Goal: Task Accomplishment & Management: Manage account settings

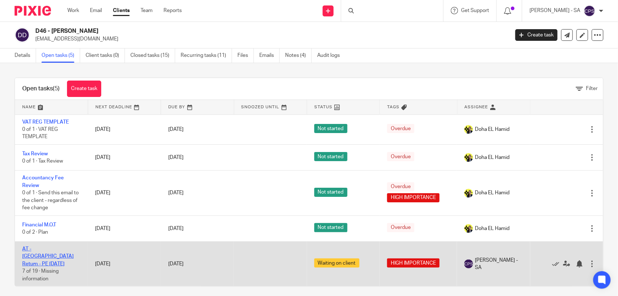
click at [36, 249] on link "AT - [GEOGRAPHIC_DATA] Return - PE [DATE]" at bounding box center [47, 256] width 51 height 20
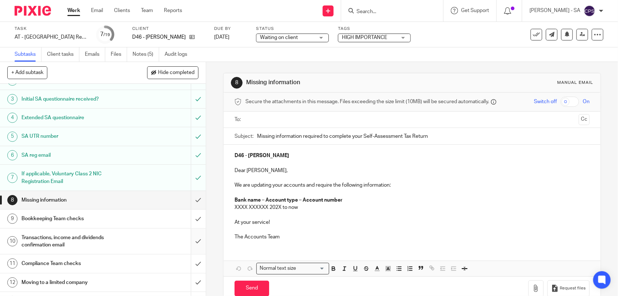
scroll to position [91, 0]
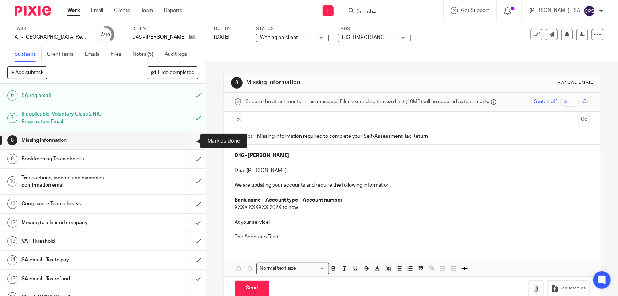
click at [189, 140] on input "submit" at bounding box center [103, 140] width 206 height 18
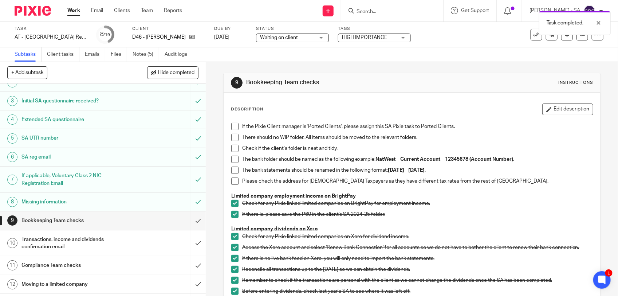
scroll to position [46, 0]
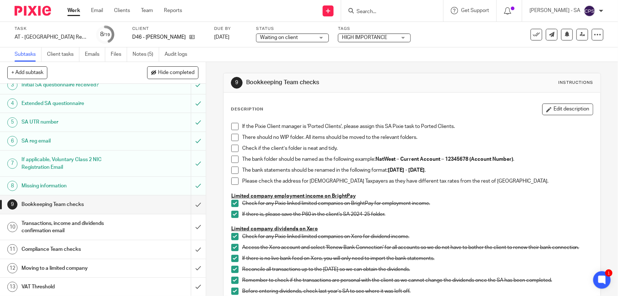
click at [231, 126] on span at bounding box center [234, 126] width 7 height 7
click at [231, 139] on span at bounding box center [234, 137] width 7 height 7
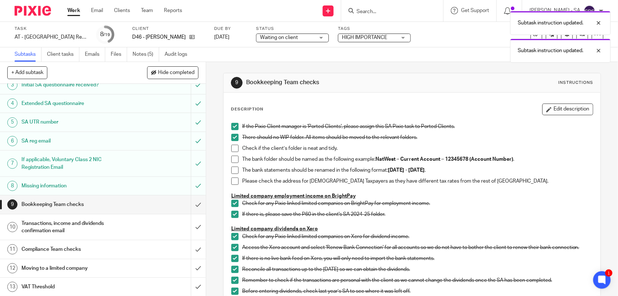
click at [232, 149] on span at bounding box center [234, 148] width 7 height 7
drag, startPoint x: 233, startPoint y: 159, endPoint x: 232, endPoint y: 166, distance: 7.4
click at [233, 159] on span at bounding box center [234, 158] width 7 height 7
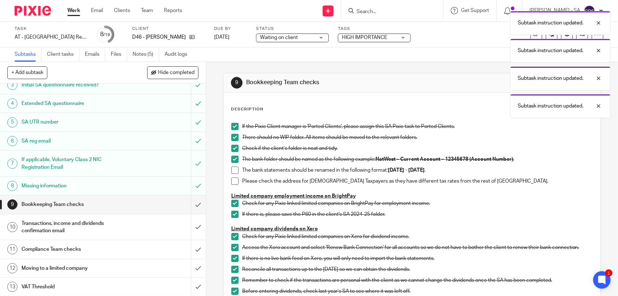
drag, startPoint x: 232, startPoint y: 168, endPoint x: 232, endPoint y: 176, distance: 8.0
click at [232, 168] on span at bounding box center [234, 169] width 7 height 7
click at [231, 181] on span at bounding box center [234, 180] width 7 height 7
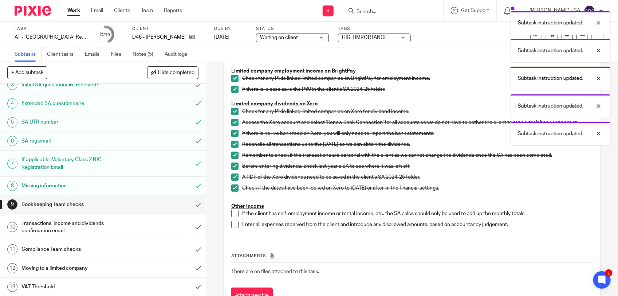
scroll to position [155, 0]
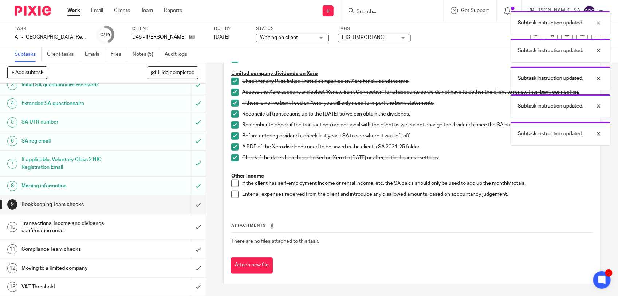
click at [231, 183] on span at bounding box center [234, 183] width 7 height 7
drag, startPoint x: 230, startPoint y: 192, endPoint x: 252, endPoint y: 198, distance: 22.6
click at [231, 192] on span at bounding box center [234, 193] width 7 height 7
click at [188, 204] on input "submit" at bounding box center [103, 204] width 206 height 18
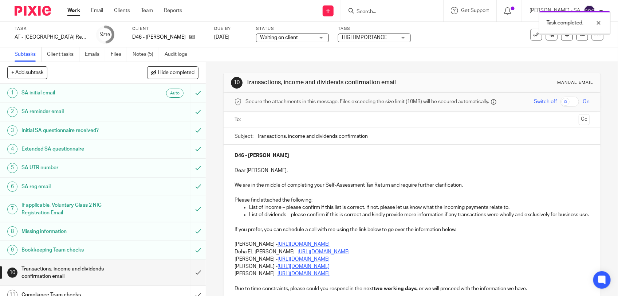
scroll to position [137, 0]
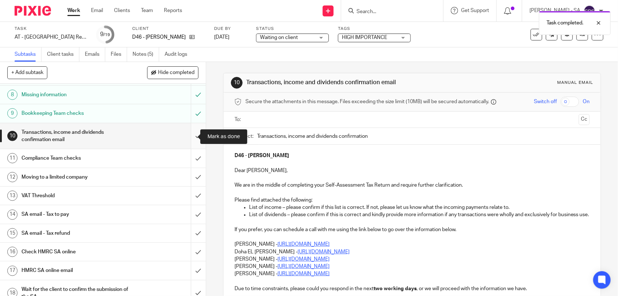
click at [189, 137] on input "submit" at bounding box center [103, 136] width 206 height 26
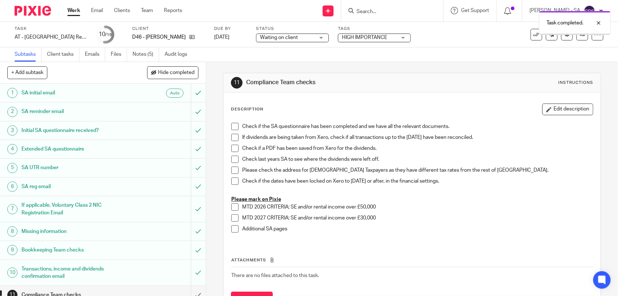
scroll to position [137, 0]
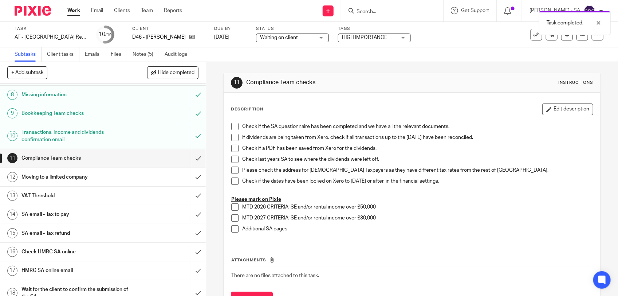
click at [91, 216] on h1 "SA email - Tax to pay" at bounding box center [75, 214] width 108 height 11
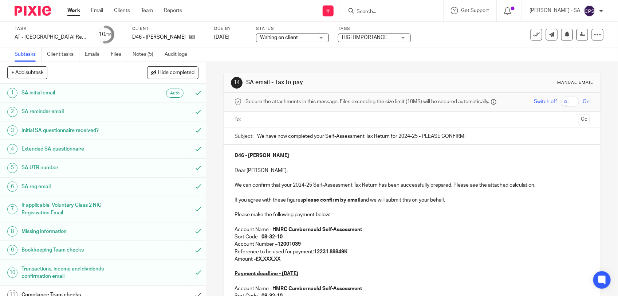
scroll to position [91, 0]
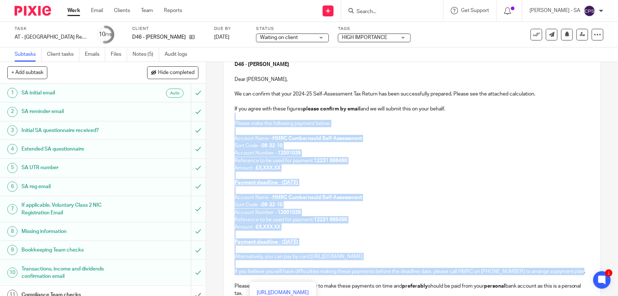
drag, startPoint x: 230, startPoint y: 115, endPoint x: 252, endPoint y: 280, distance: 165.7
click at [252, 280] on div "D46 - [PERSON_NAME] Dear [PERSON_NAME], We can confirm that your 2024-25 Self-A…" at bounding box center [412, 193] width 377 height 279
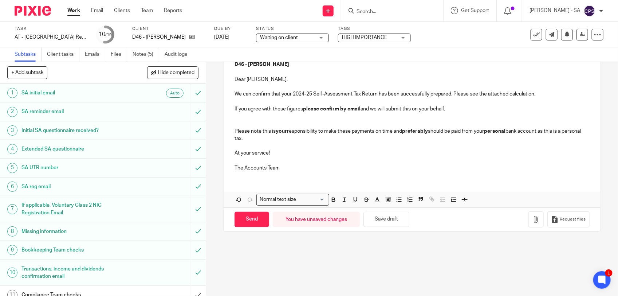
click at [236, 123] on p at bounding box center [412, 123] width 355 height 7
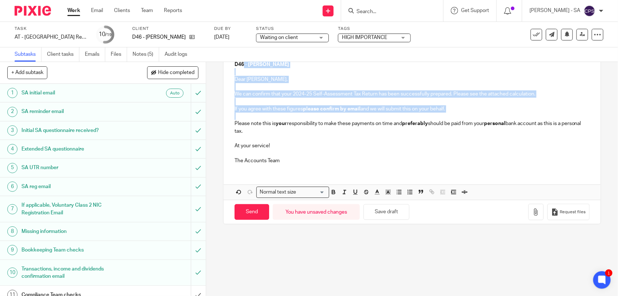
scroll to position [31, 0]
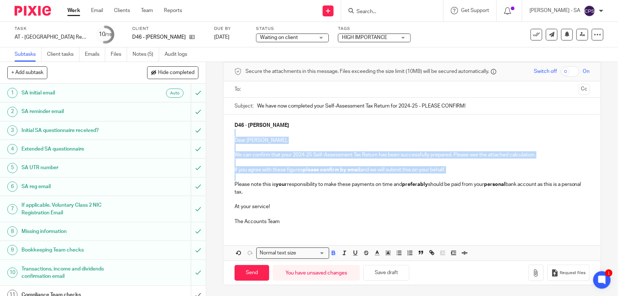
drag, startPoint x: 231, startPoint y: 117, endPoint x: 250, endPoint y: 136, distance: 26.8
click at [253, 134] on div "D46 - [PERSON_NAME] Dear [PERSON_NAME], We can confirm that your 2024-25 Self-A…" at bounding box center [412, 172] width 377 height 116
click at [235, 178] on p at bounding box center [412, 176] width 355 height 7
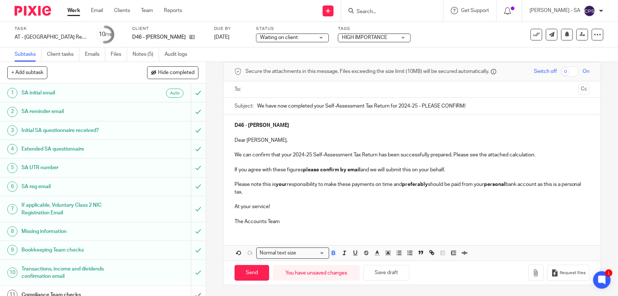
drag, startPoint x: 232, startPoint y: 178, endPoint x: 266, endPoint y: 193, distance: 37.5
click at [266, 193] on div "D46 - [PERSON_NAME] Dear [PERSON_NAME], We can confirm that your 2024-25 Self-A…" at bounding box center [412, 172] width 377 height 116
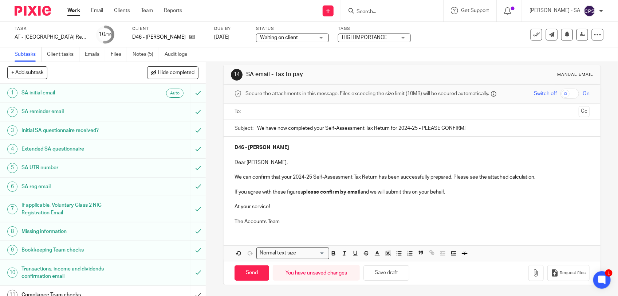
scroll to position [9, 0]
click at [384, 268] on button "Save draft" at bounding box center [386, 273] width 46 height 16
click at [598, 22] on div at bounding box center [593, 23] width 20 height 9
click at [133, 54] on ul "Subtasks Client tasks Emails Files Notes (5) Audit logs" at bounding box center [107, 54] width 184 height 14
click at [144, 54] on link "Notes (5)" at bounding box center [146, 54] width 27 height 14
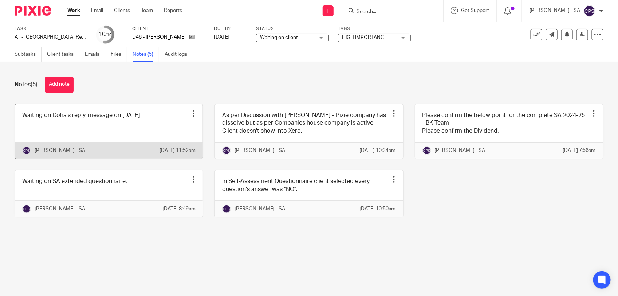
click at [164, 130] on link at bounding box center [109, 131] width 188 height 54
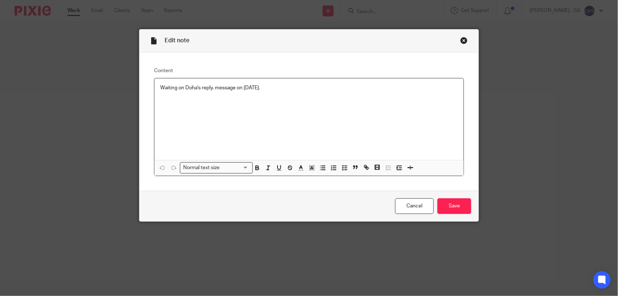
drag, startPoint x: 155, startPoint y: 87, endPoint x: 287, endPoint y: 87, distance: 131.8
click at [287, 87] on div "Waiting on Doha's reply. message on [DATE]." at bounding box center [308, 119] width 309 height 82
click at [341, 164] on icon "button" at bounding box center [344, 167] width 7 height 7
click at [160, 88] on span at bounding box center [163, 87] width 7 height 7
click at [443, 206] on input "Save" at bounding box center [454, 206] width 34 height 16
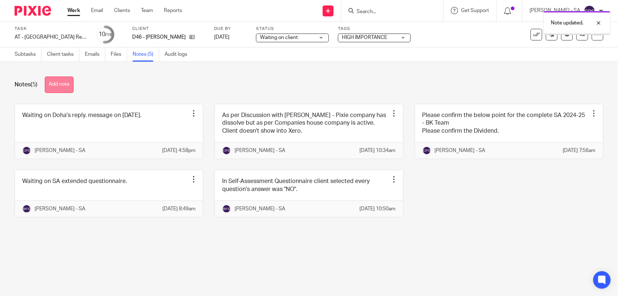
click at [57, 86] on button "Add note" at bounding box center [59, 84] width 29 height 16
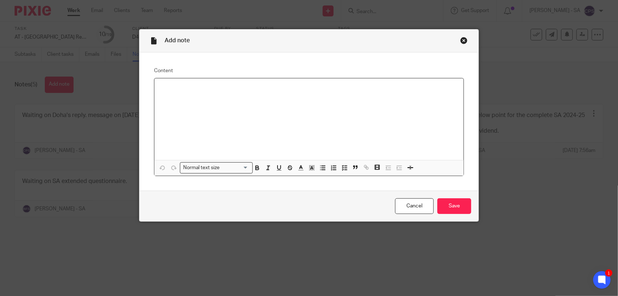
paste div
click at [179, 89] on p "Please check SA and send to the client." at bounding box center [309, 87] width 298 height 7
drag, startPoint x: 156, startPoint y: 87, endPoint x: 283, endPoint y: 88, distance: 126.7
click at [283, 88] on div "Please review SA and send to the client." at bounding box center [308, 119] width 309 height 82
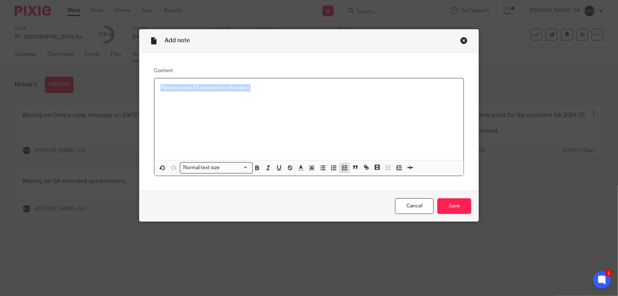
click at [342, 167] on polyline "button" at bounding box center [342, 167] width 1 height 1
click at [286, 86] on p "Please review SA and send to the client." at bounding box center [314, 87] width 287 height 7
click at [452, 205] on input "Save" at bounding box center [454, 206] width 34 height 16
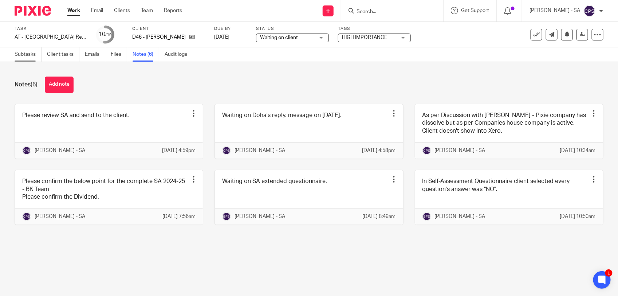
click at [20, 55] on link "Subtasks" at bounding box center [28, 54] width 27 height 14
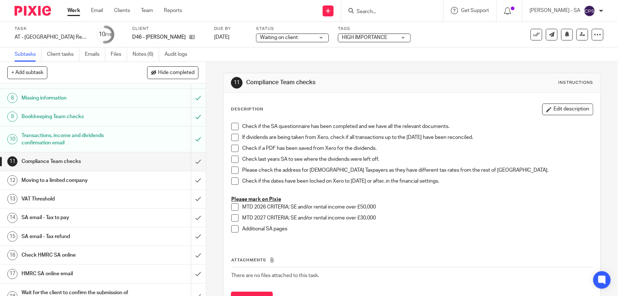
scroll to position [137, 0]
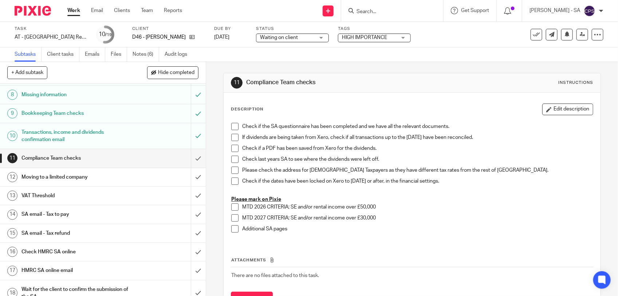
click at [103, 214] on h1 "SA email - Tax to pay" at bounding box center [75, 214] width 108 height 11
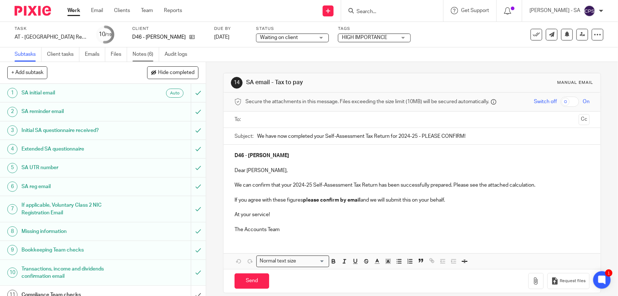
click at [145, 55] on link "Notes (6)" at bounding box center [146, 54] width 27 height 14
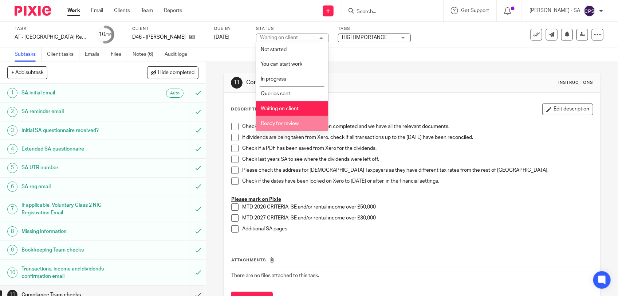
click at [272, 121] on span "Ready for review" at bounding box center [280, 123] width 38 height 5
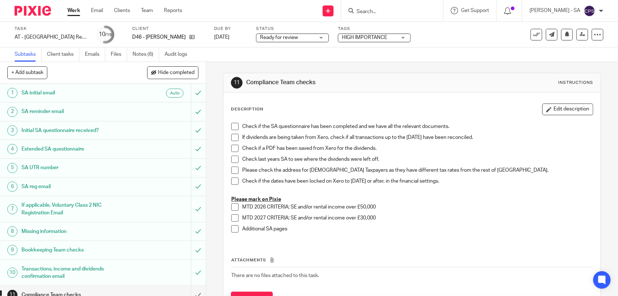
click at [323, 64] on div "11 Compliance Team checks Instructions Description Edit description Check if th…" at bounding box center [412, 196] width 378 height 268
click at [580, 32] on icon at bounding box center [582, 34] width 5 height 5
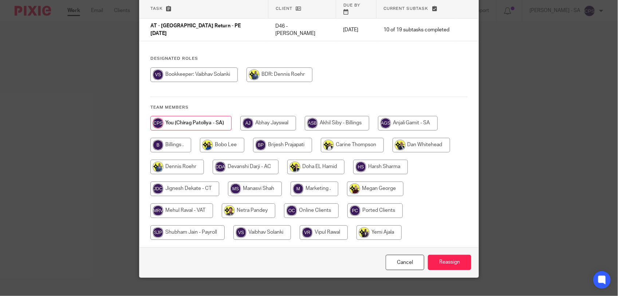
scroll to position [55, 0]
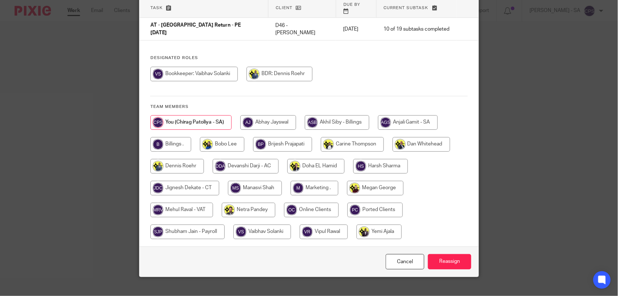
click at [256, 202] on input "radio" at bounding box center [249, 209] width 54 height 15
radio input "true"
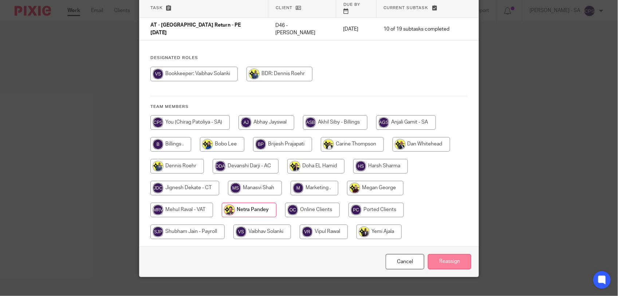
click at [428, 254] on input "Reassign" at bounding box center [449, 262] width 43 height 16
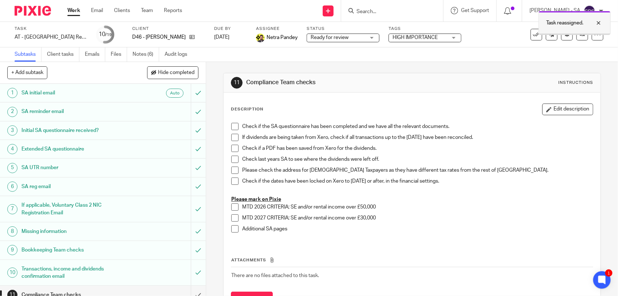
click at [600, 23] on div at bounding box center [593, 23] width 20 height 9
